Goal: Task Accomplishment & Management: Complete application form

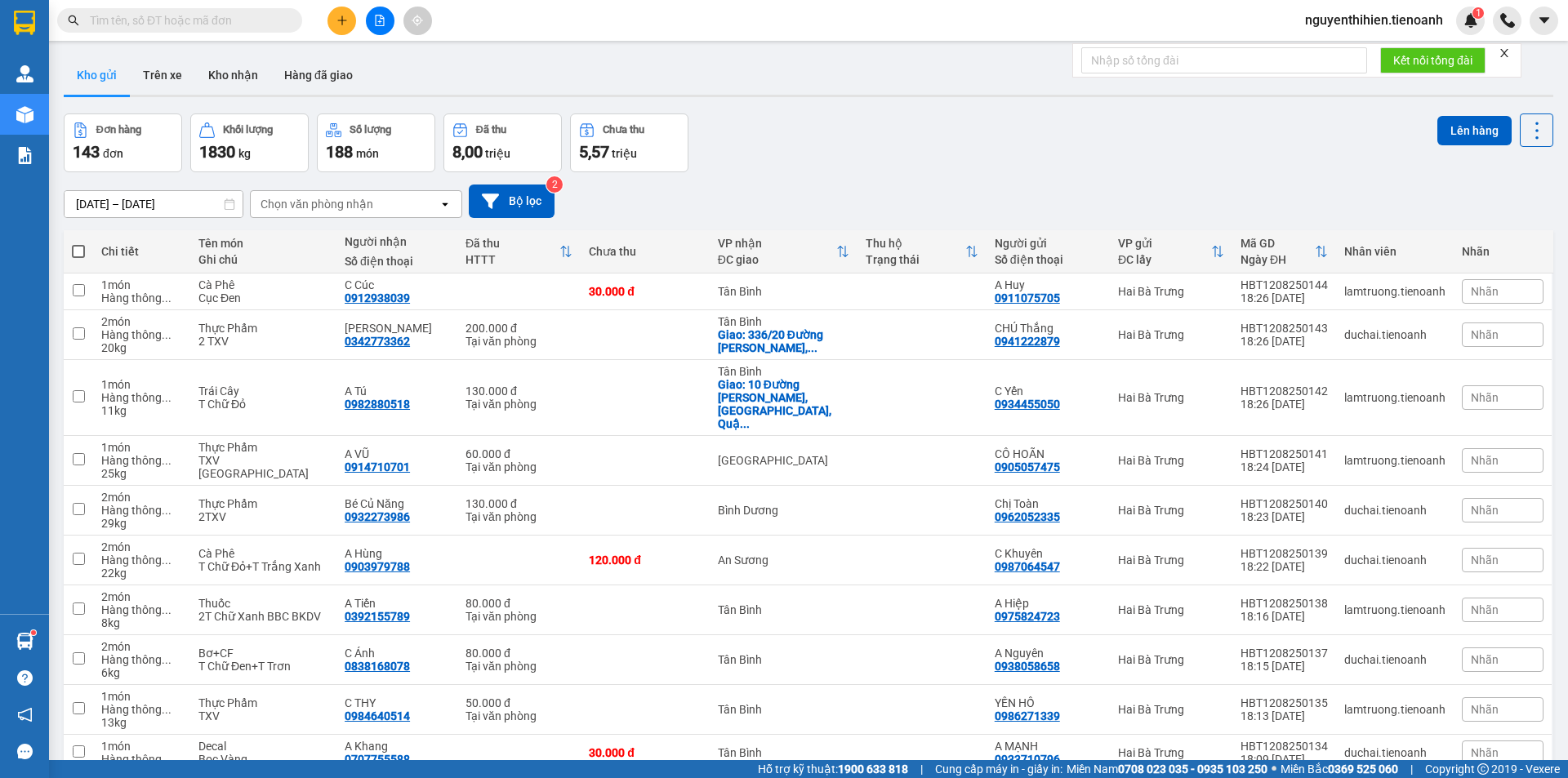
click at [237, 24] on input "text" at bounding box center [185, 21] width 192 height 18
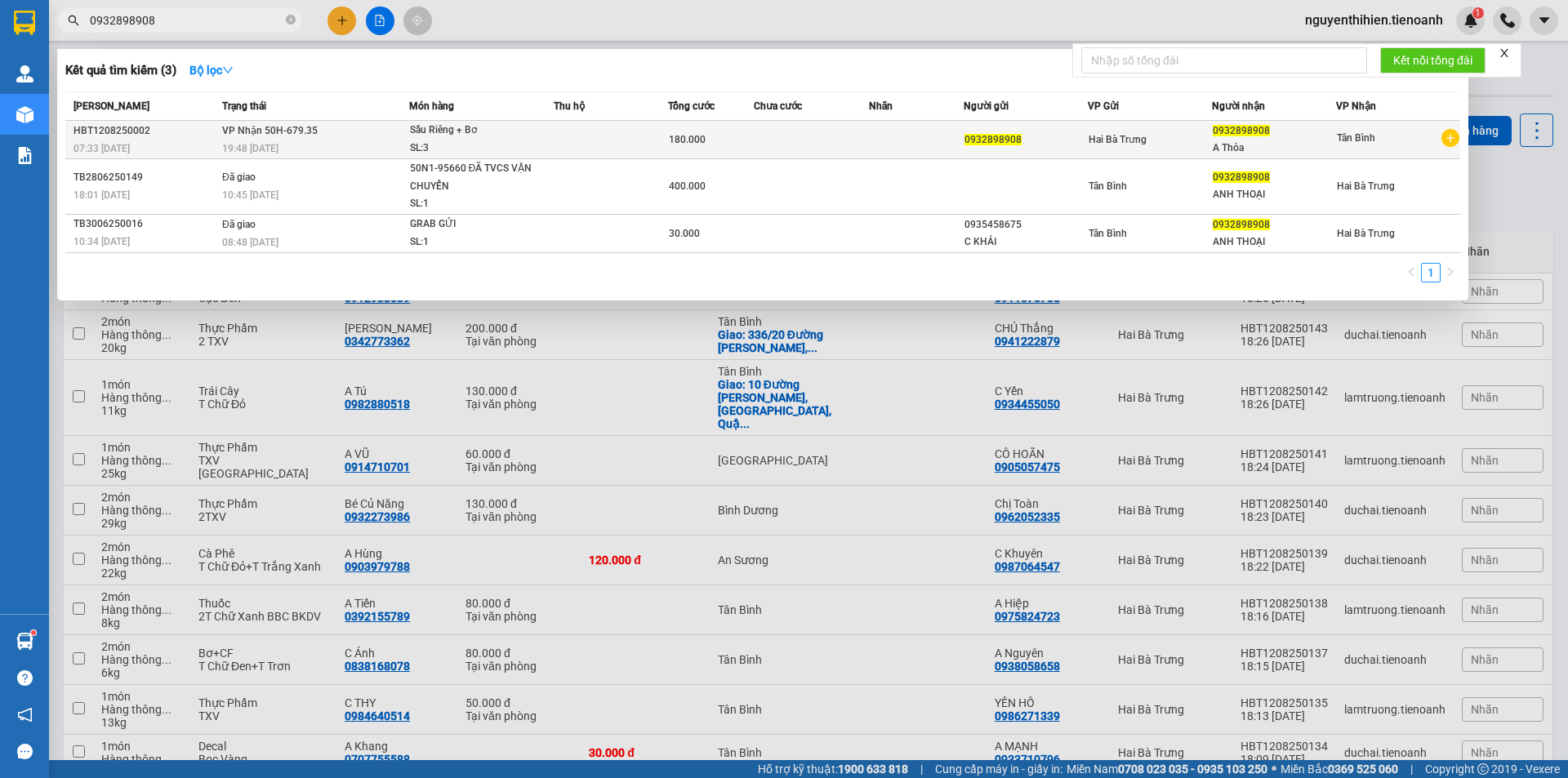
type input "0932898908"
click at [1156, 139] on div "Hai Bà Trưng" at bounding box center [1149, 140] width 123 height 18
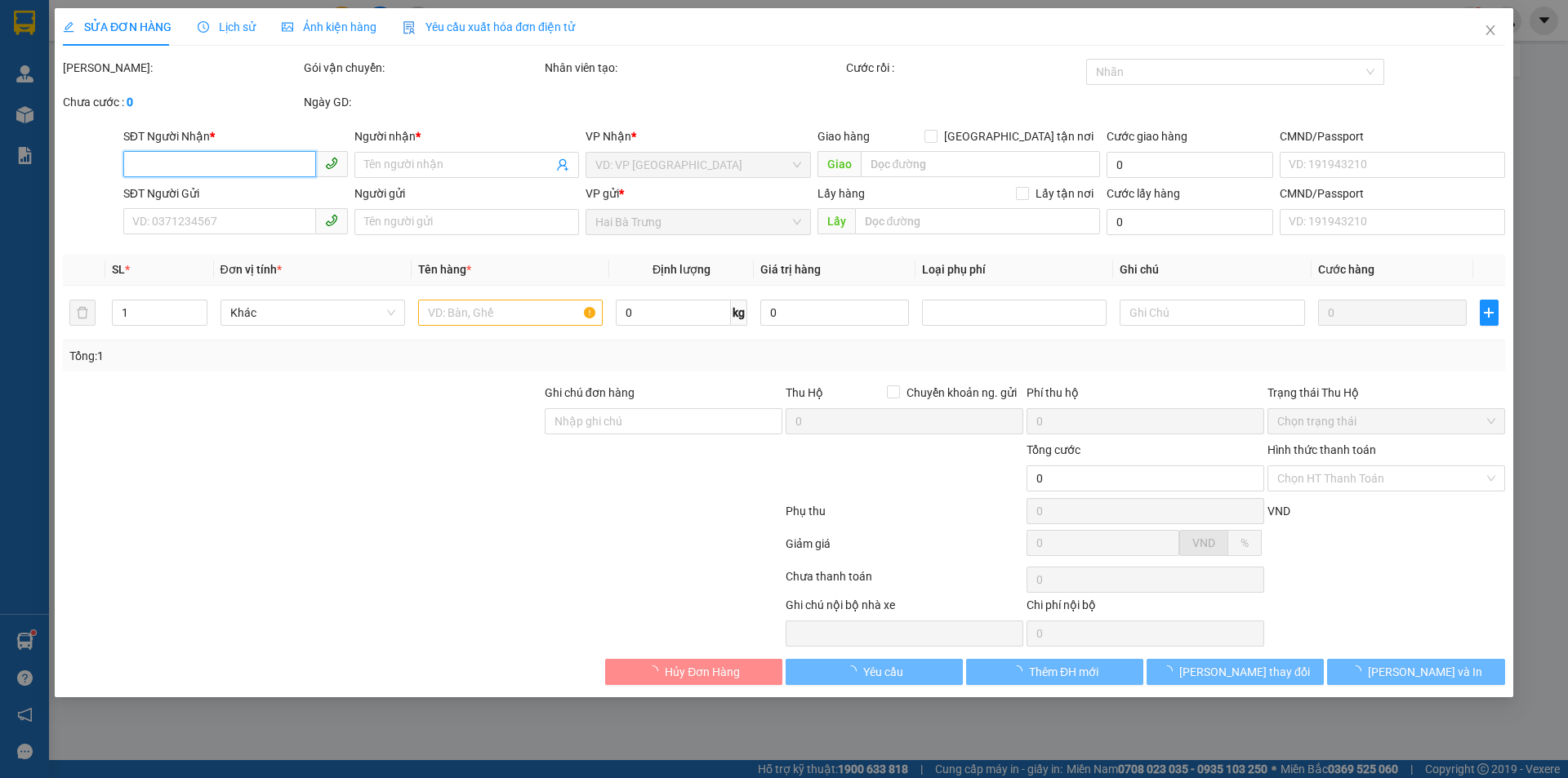
type input "0932898908"
type input "A Thỏa"
type input "0932898908"
type input "180.000"
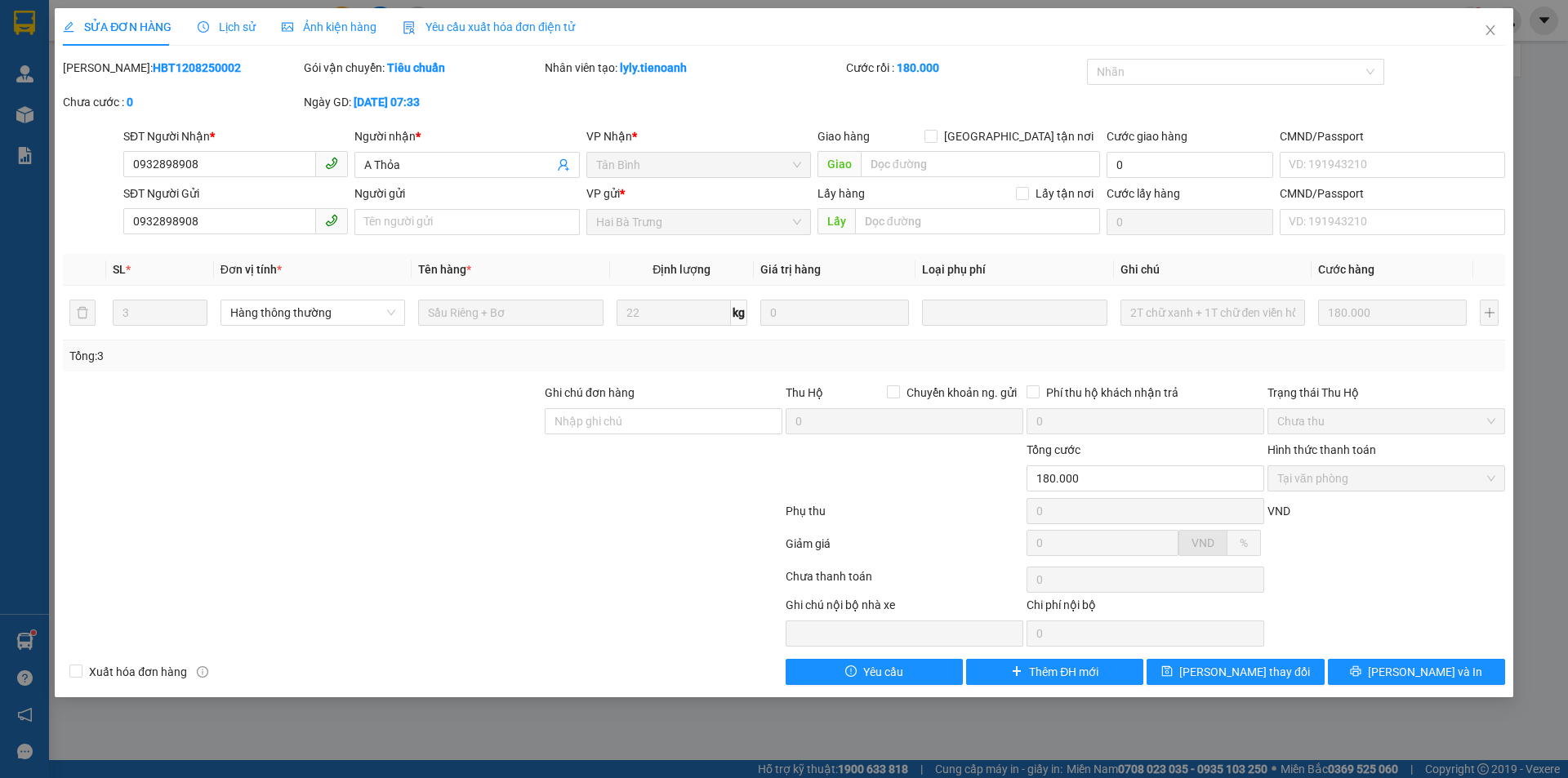
click at [241, 31] on span "Lịch sử" at bounding box center [226, 27] width 58 height 13
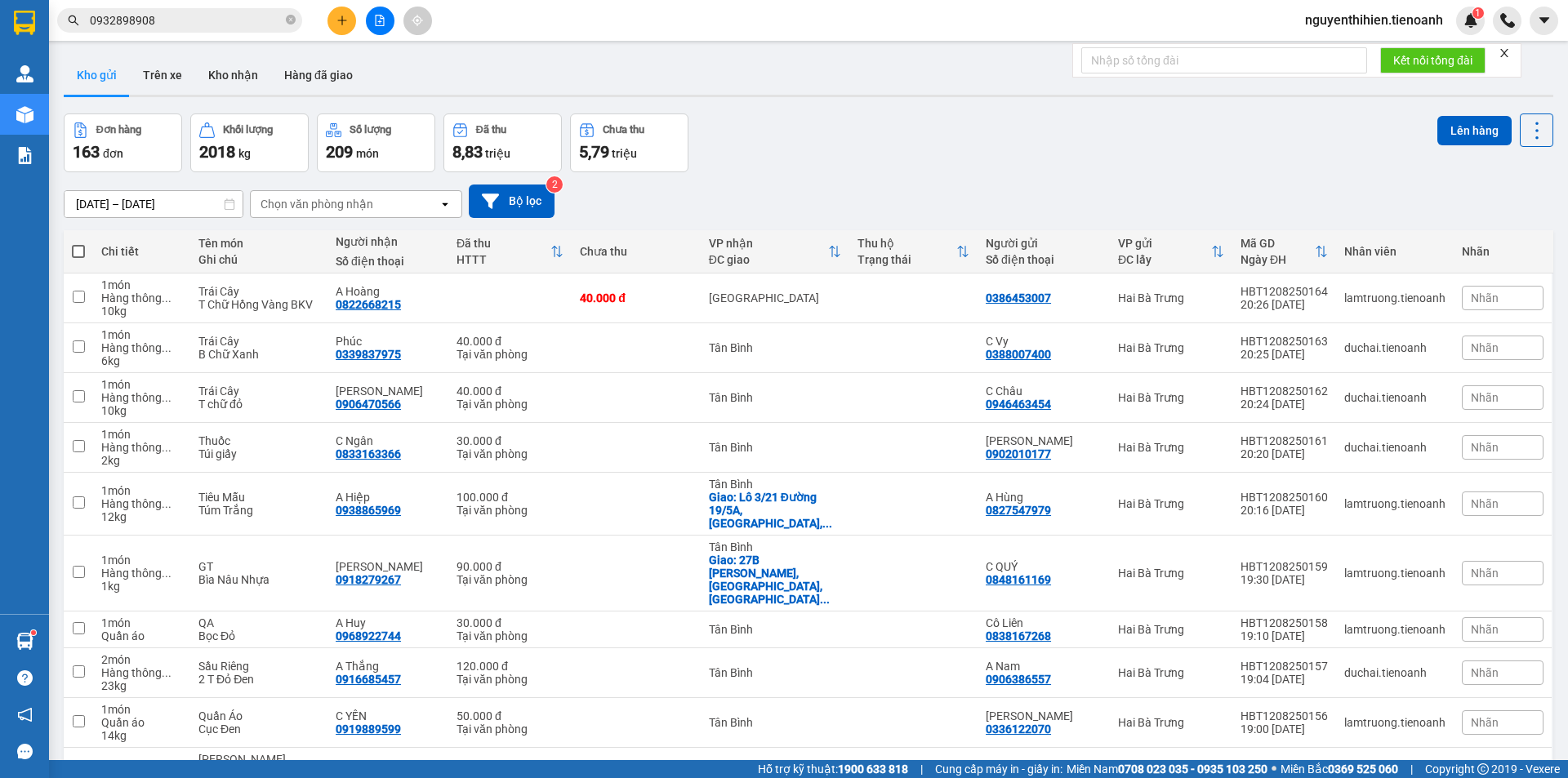
click at [228, 16] on input "0932898908" at bounding box center [185, 21] width 192 height 18
